Goal: Task Accomplishment & Management: Use online tool/utility

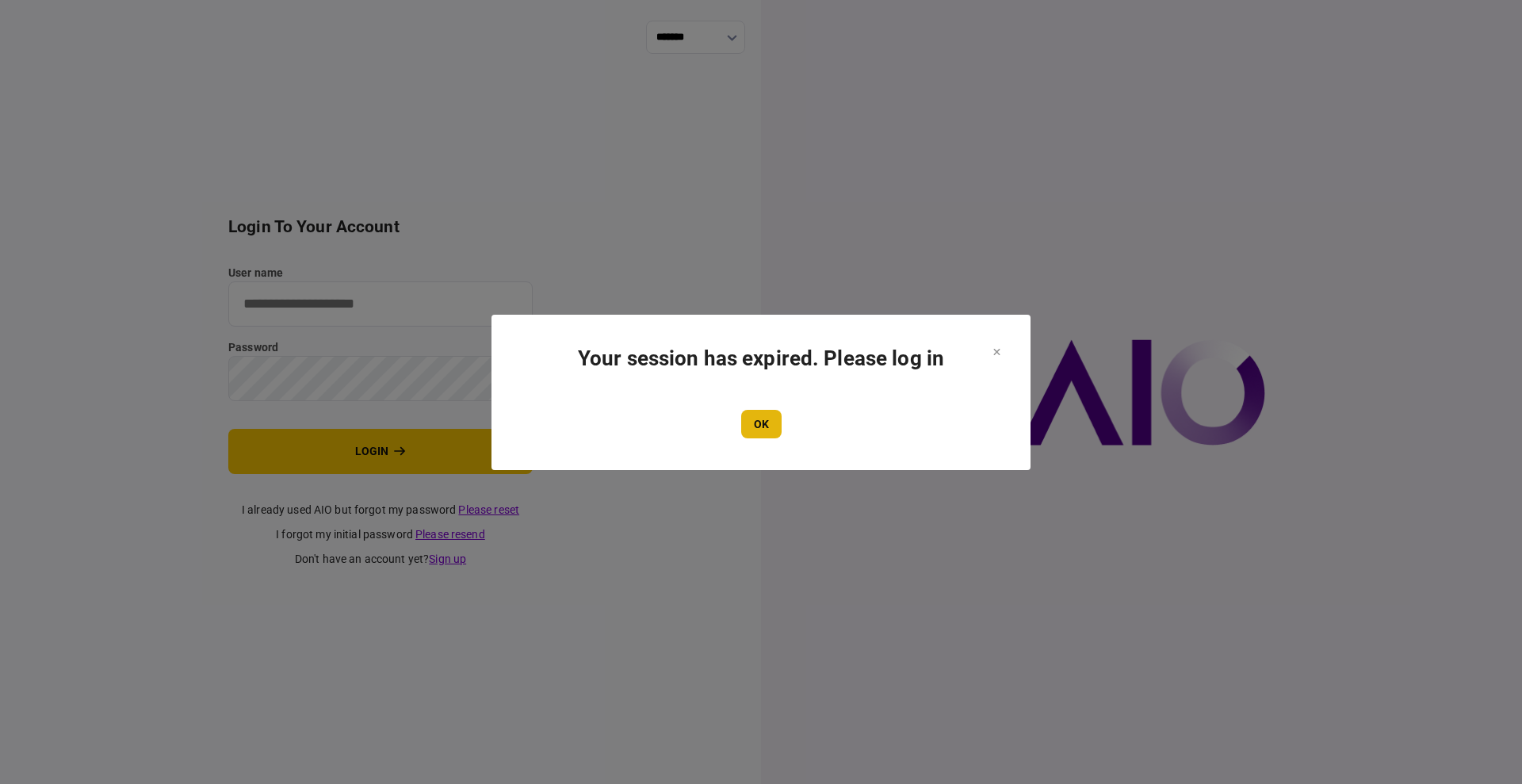
type input "****"
click at [771, 422] on button "OK" at bounding box center [761, 424] width 40 height 29
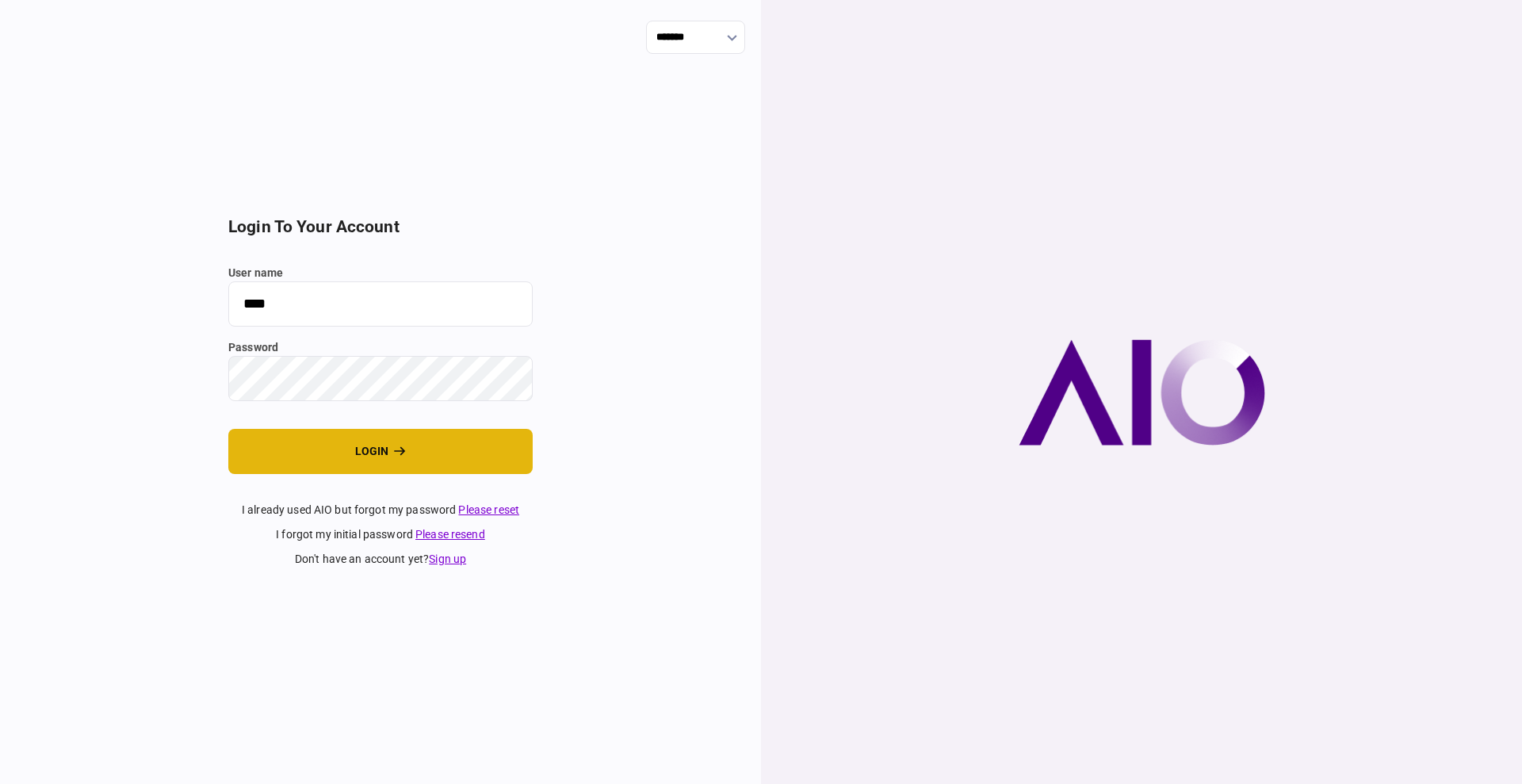
click at [319, 460] on button "login" at bounding box center [380, 452] width 305 height 45
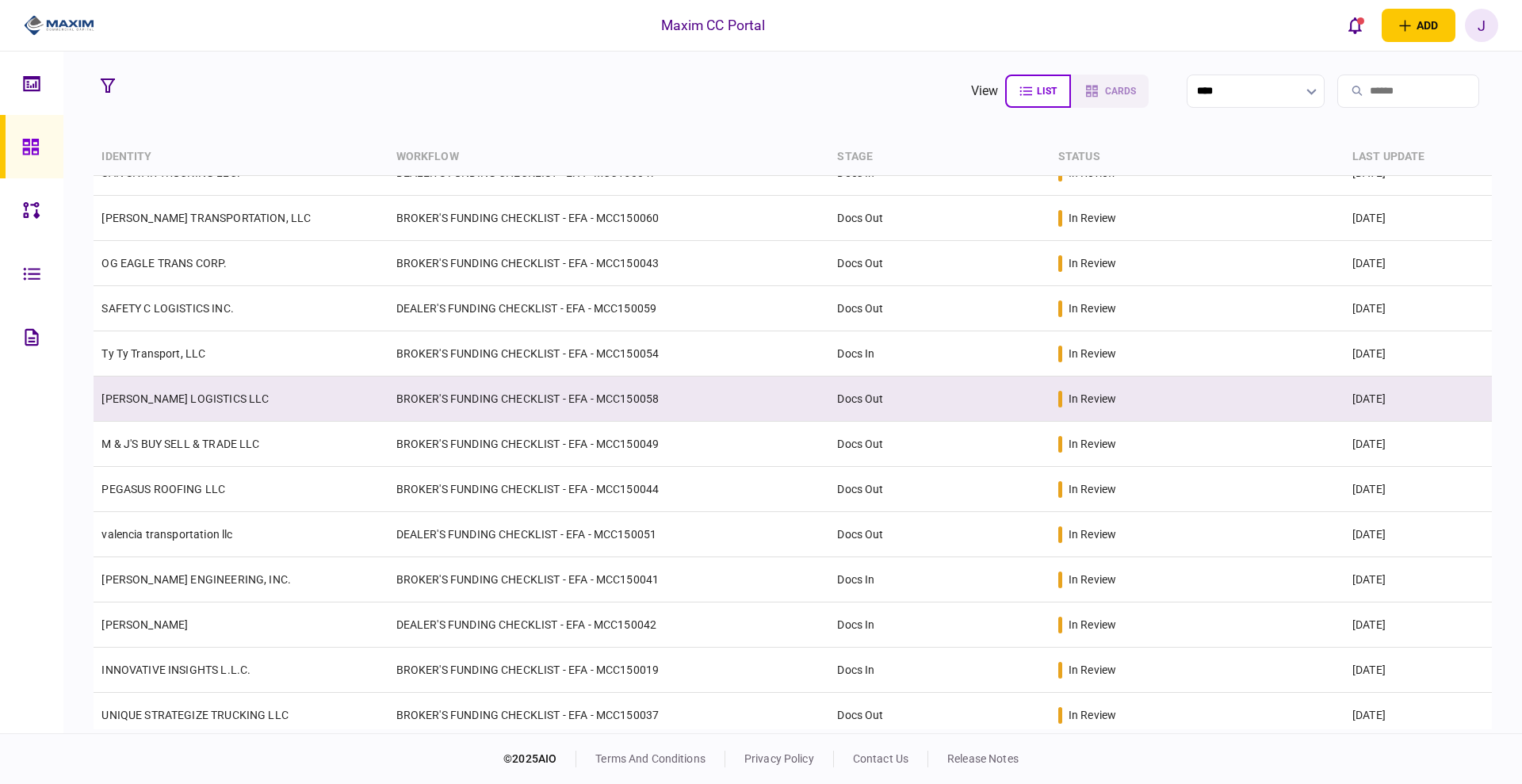
scroll to position [124, 0]
